Goal: Information Seeking & Learning: Learn about a topic

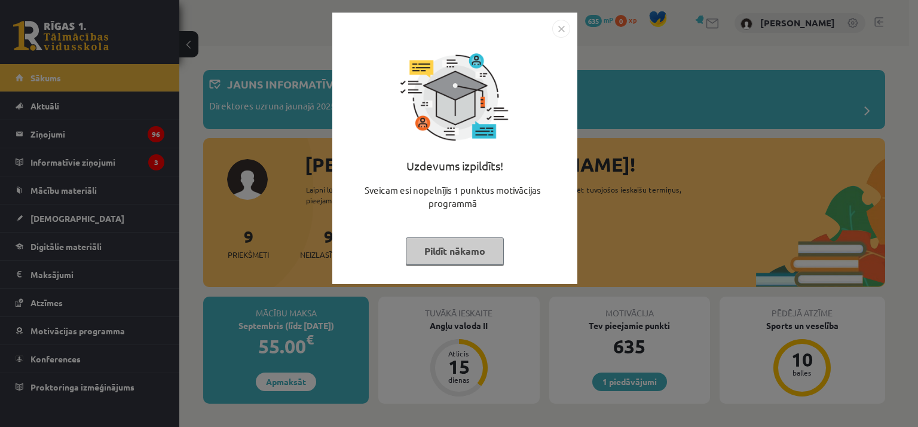
click at [464, 252] on button "Pildīt nākamo" at bounding box center [455, 250] width 98 height 27
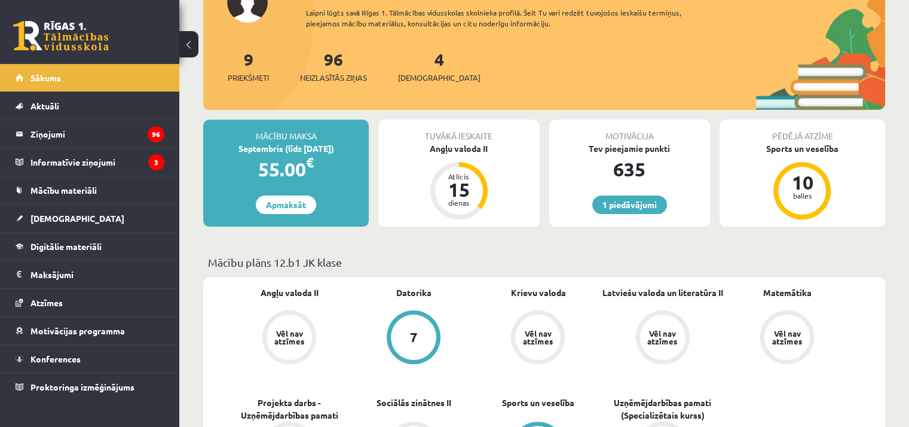
scroll to position [179, 0]
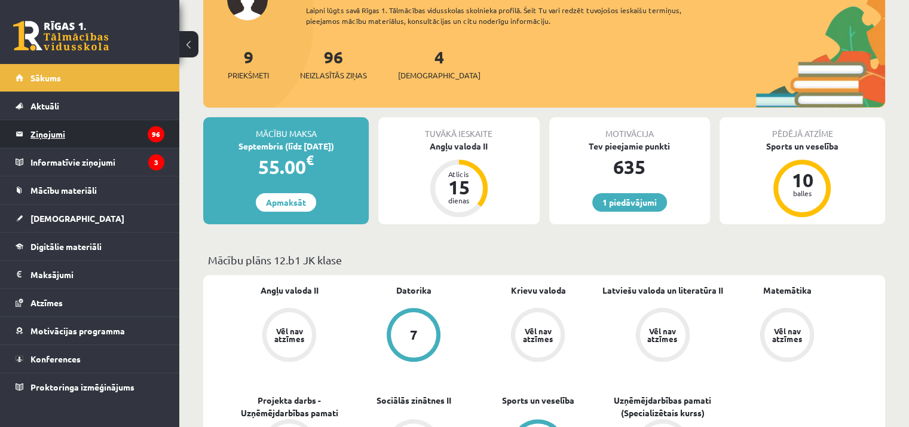
click at [130, 130] on legend "Ziņojumi 96" at bounding box center [97, 133] width 134 height 27
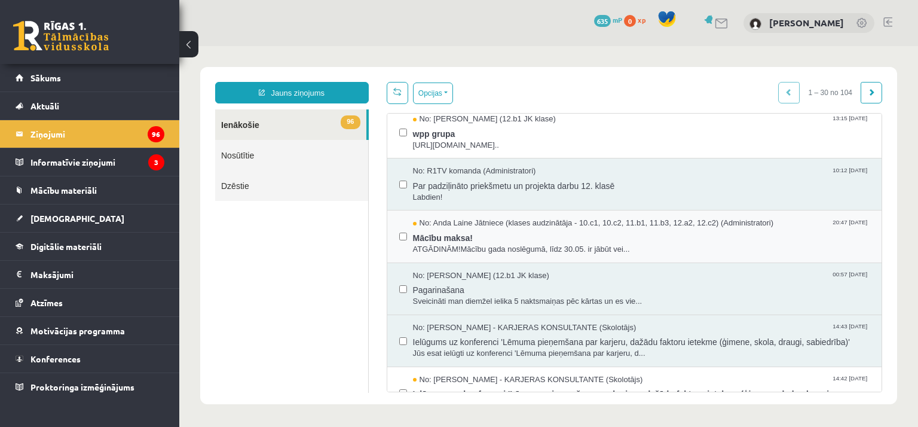
scroll to position [60, 0]
click at [603, 284] on span "Pagarinašana" at bounding box center [641, 287] width 457 height 15
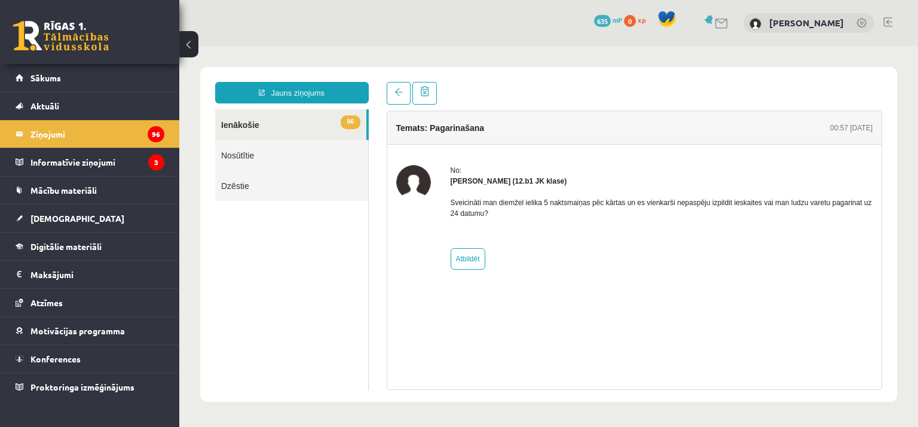
scroll to position [0, 0]
click at [394, 97] on link at bounding box center [399, 93] width 24 height 23
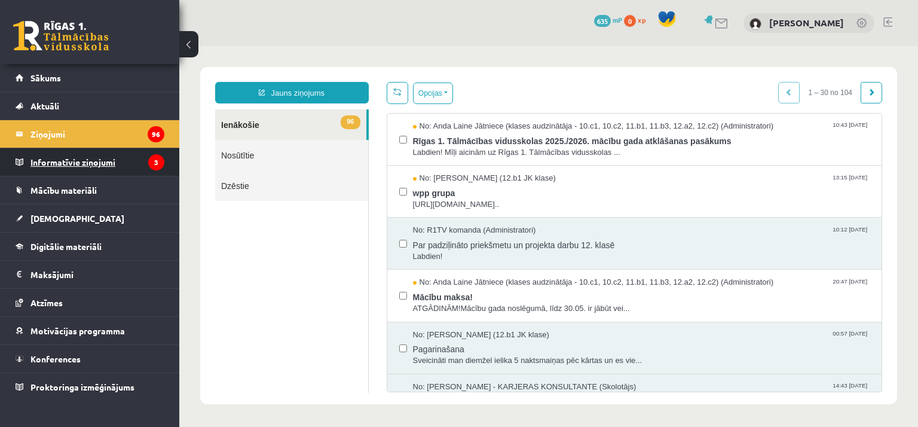
click at [115, 161] on legend "Informatīvie ziņojumi 3" at bounding box center [97, 161] width 134 height 27
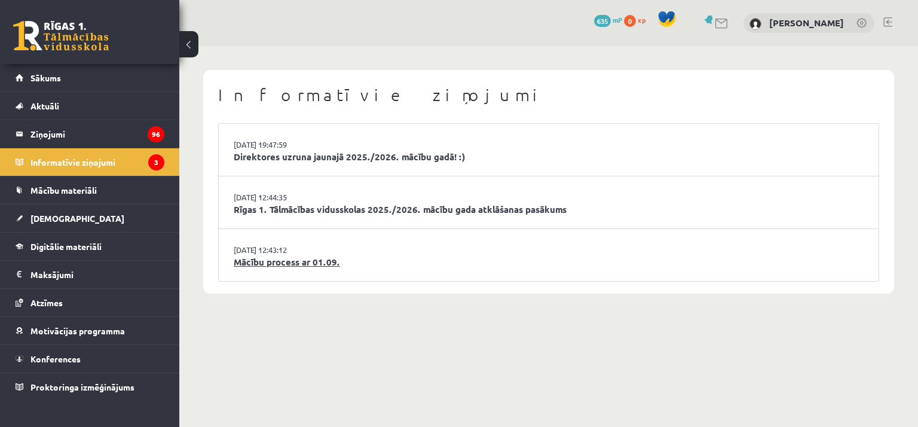
click at [344, 264] on link "Mācību process ar 01.09." at bounding box center [549, 262] width 630 height 14
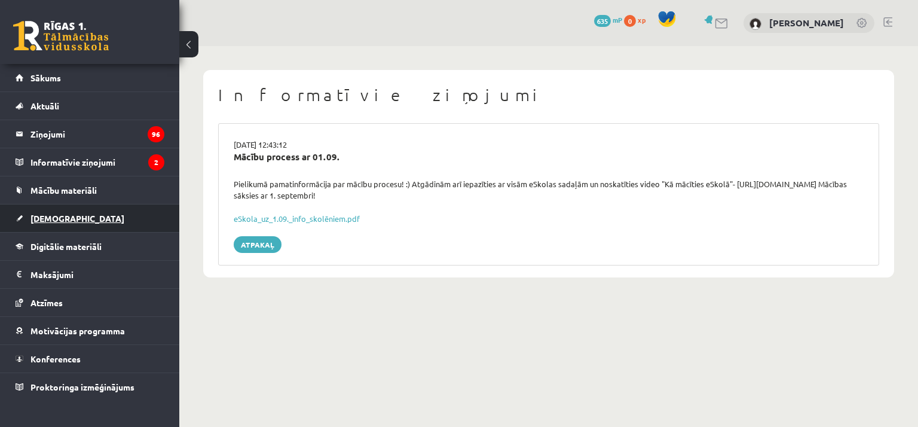
click at [107, 224] on link "[DEMOGRAPHIC_DATA]" at bounding box center [90, 217] width 149 height 27
